Goal: Transaction & Acquisition: Purchase product/service

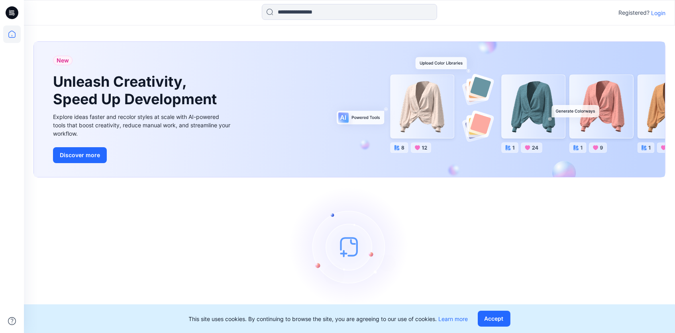
click at [654, 14] on p "Login" at bounding box center [658, 13] width 14 height 8
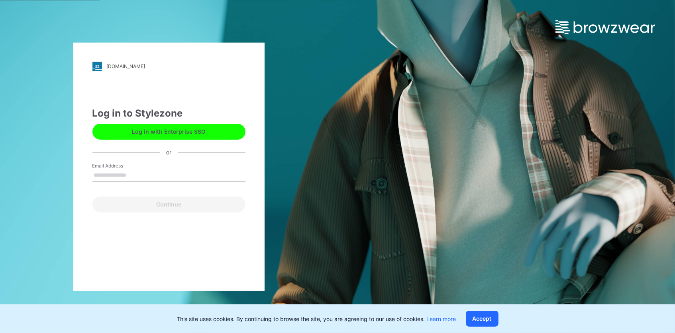
type input "**********"
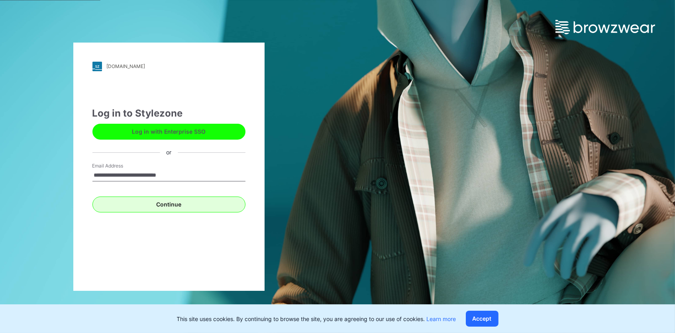
click at [187, 202] on button "Continue" at bounding box center [168, 205] width 153 height 16
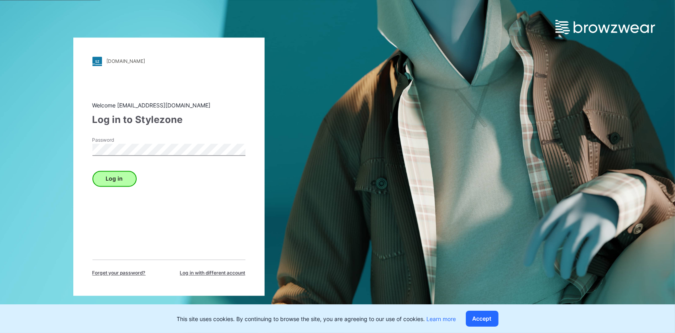
click at [118, 179] on button "Log in" at bounding box center [114, 179] width 44 height 16
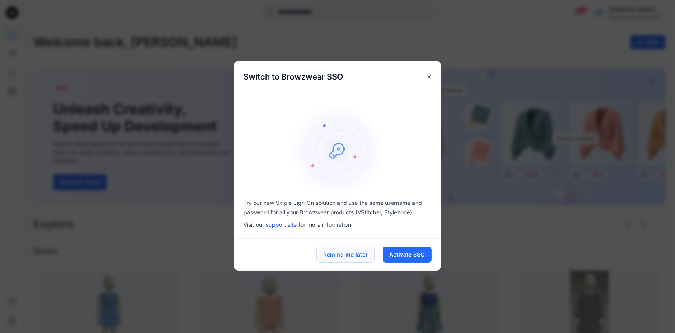
click at [331, 251] on button "Remind me later" at bounding box center [345, 255] width 58 height 16
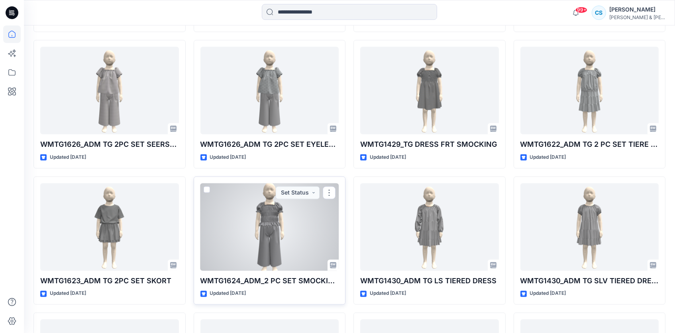
scroll to position [2816, 0]
click at [301, 231] on div at bounding box center [269, 228] width 139 height 88
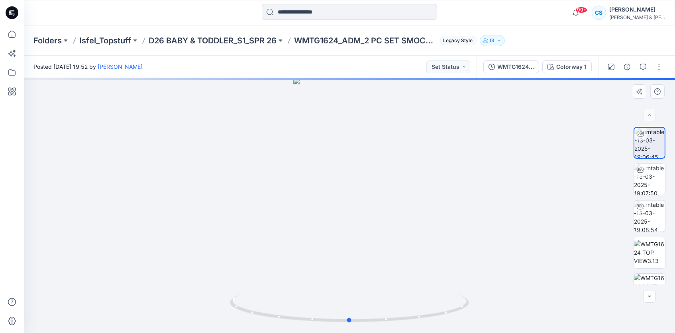
click at [376, 199] on div at bounding box center [349, 205] width 651 height 255
click at [605, 63] on button "button" at bounding box center [611, 67] width 13 height 13
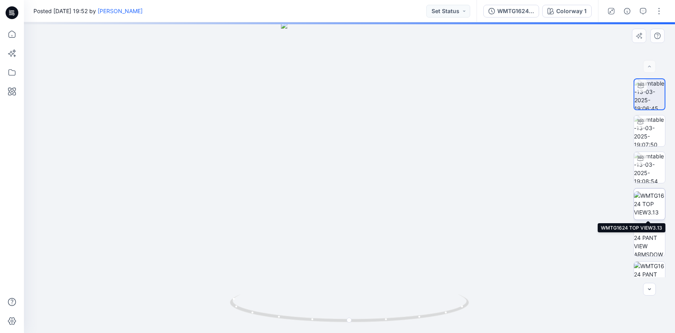
click at [658, 202] on img at bounding box center [649, 204] width 31 height 25
